Goal: Information Seeking & Learning: Learn about a topic

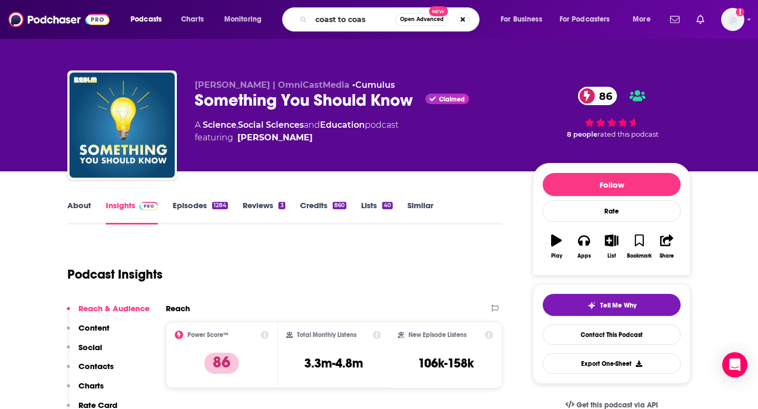
type input "coast to coast"
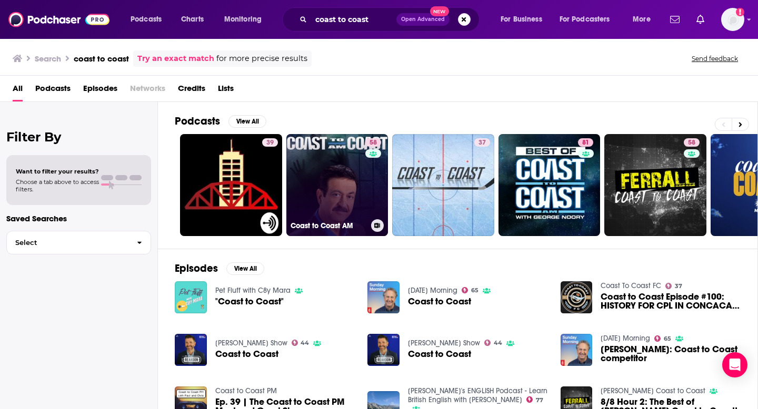
click at [313, 179] on link "58 Coast to Coast AM" at bounding box center [337, 185] width 102 height 102
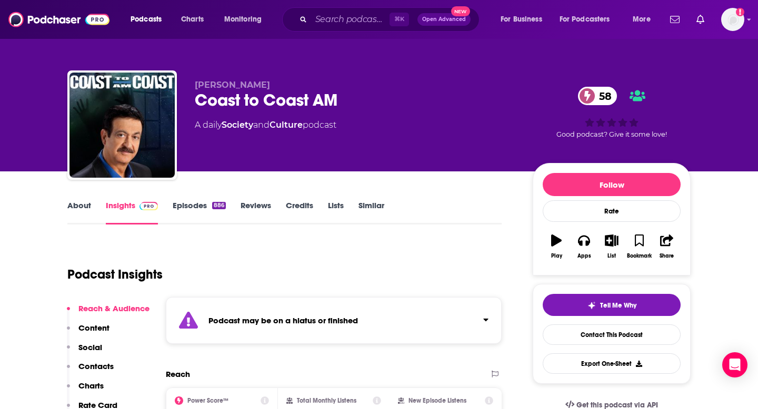
click at [88, 212] on link "About" at bounding box center [79, 212] width 24 height 24
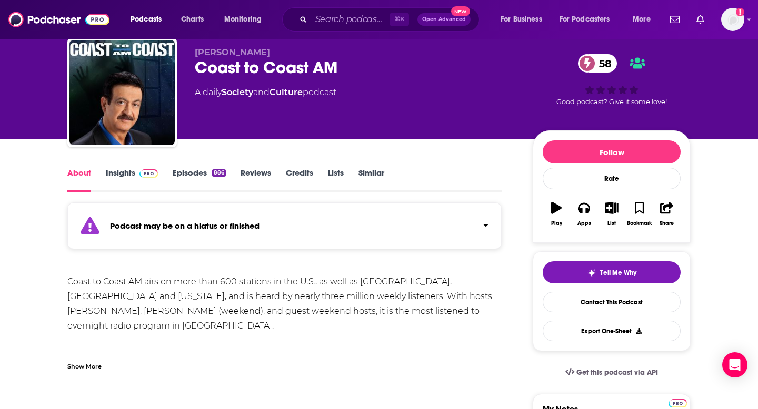
scroll to position [31, 0]
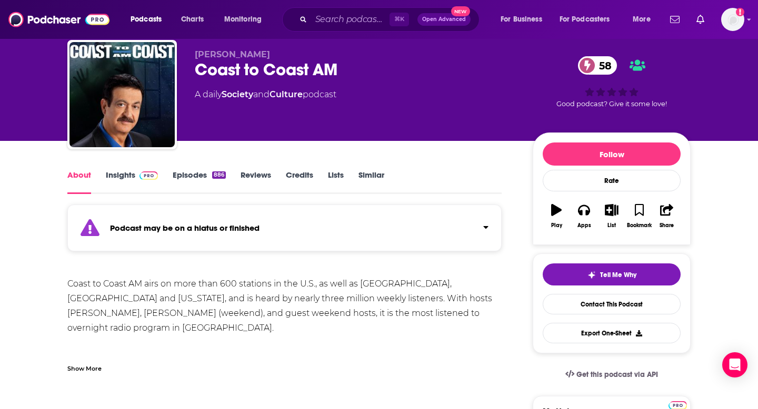
click at [190, 177] on link "Episodes 886" at bounding box center [199, 182] width 53 height 24
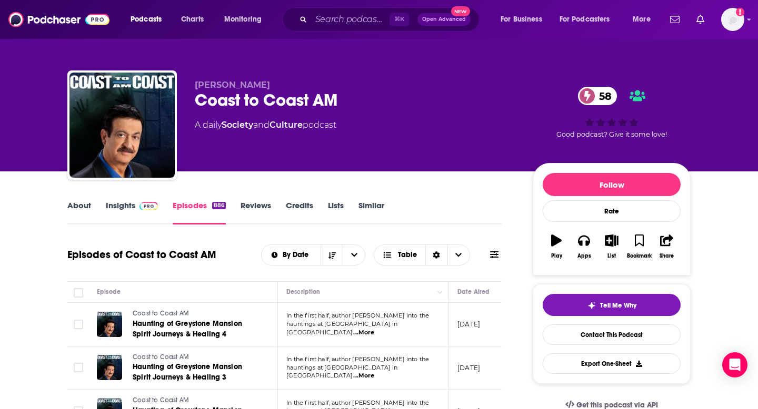
scroll to position [7, 0]
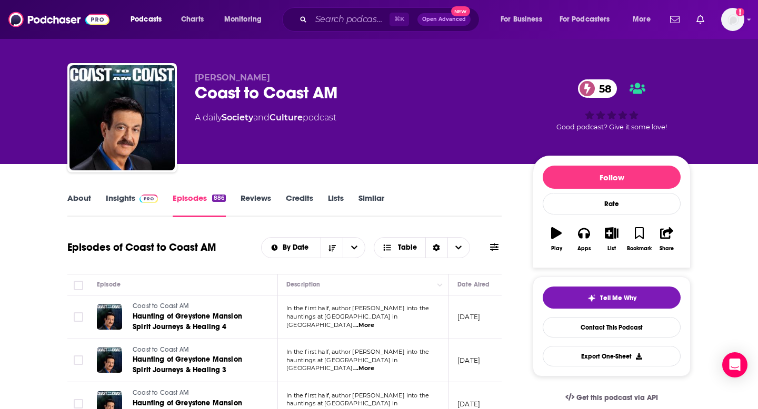
click at [307, 203] on link "Credits" at bounding box center [299, 205] width 27 height 24
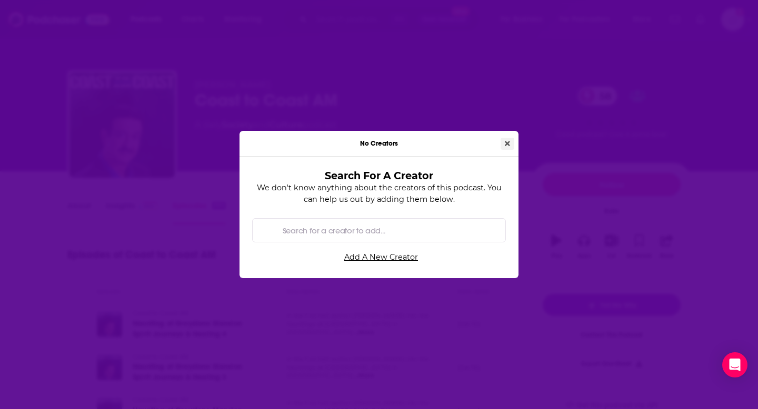
click at [505, 143] on icon "Close" at bounding box center [507, 143] width 5 height 7
